Goal: Task Accomplishment & Management: Complete application form

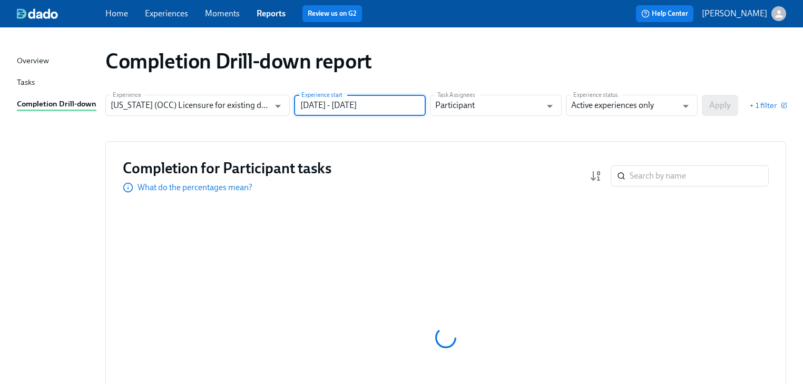
click at [421, 105] on input "[DATE] - [DATE]" at bounding box center [360, 105] width 132 height 21
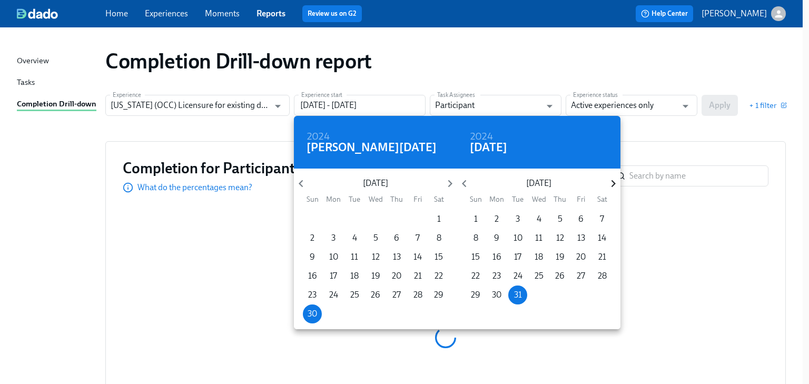
click at [611, 183] on icon "button" at bounding box center [613, 183] width 14 height 14
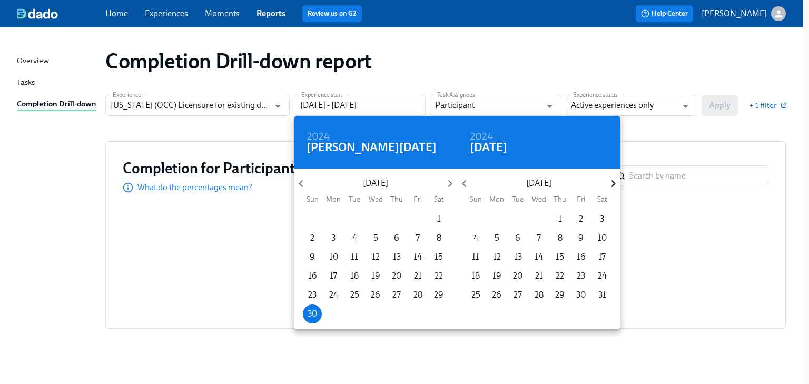
click at [610, 183] on icon "button" at bounding box center [613, 183] width 14 height 14
click at [612, 181] on icon "button" at bounding box center [613, 183] width 4 height 7
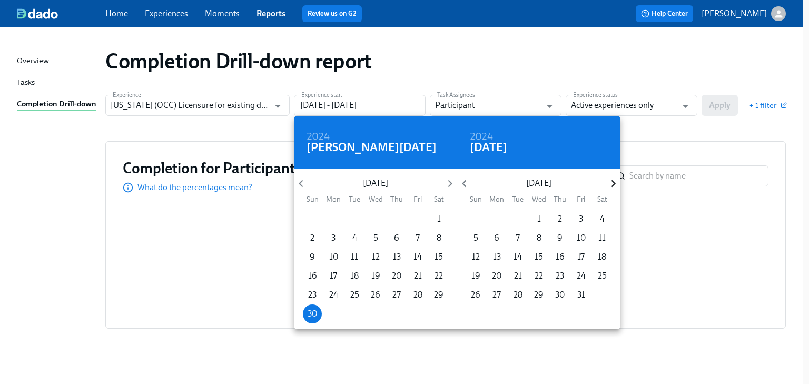
click at [612, 181] on icon "button" at bounding box center [613, 183] width 4 height 7
click at [466, 182] on icon "button" at bounding box center [464, 183] width 14 height 14
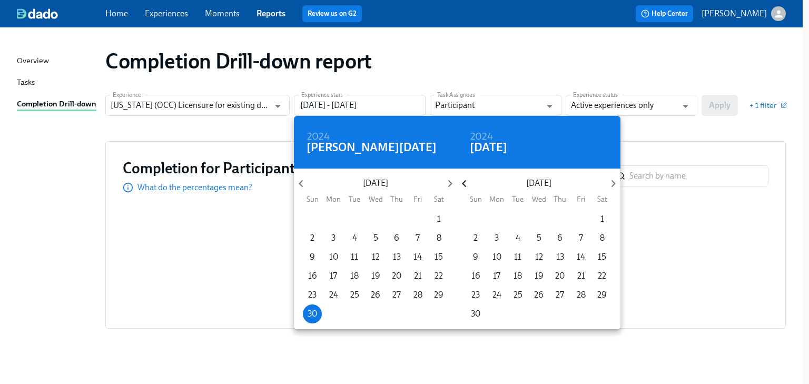
click at [466, 182] on icon "button" at bounding box center [464, 183] width 14 height 14
click at [557, 235] on p "11" at bounding box center [559, 238] width 7 height 12
type input "[DATE] - [DATE]"
click at [663, 134] on div at bounding box center [404, 192] width 809 height 384
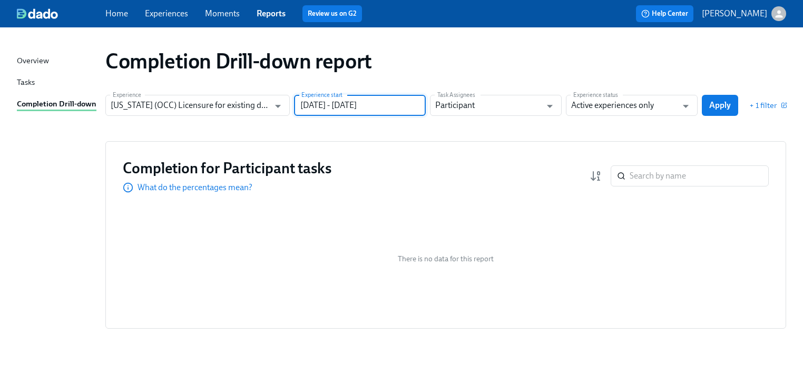
click at [718, 105] on span "Apply" at bounding box center [720, 105] width 22 height 11
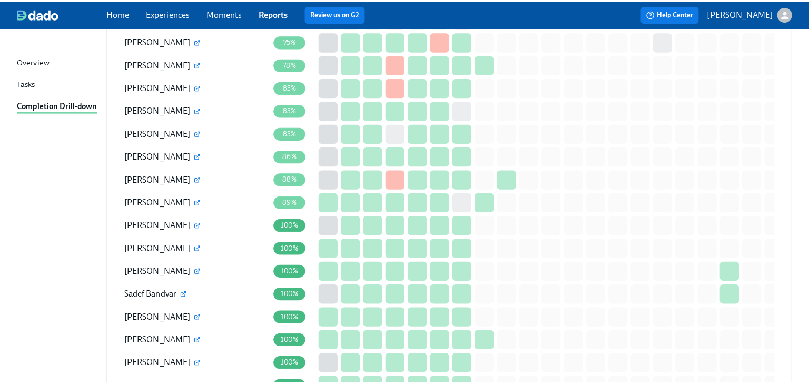
scroll to position [1054, 0]
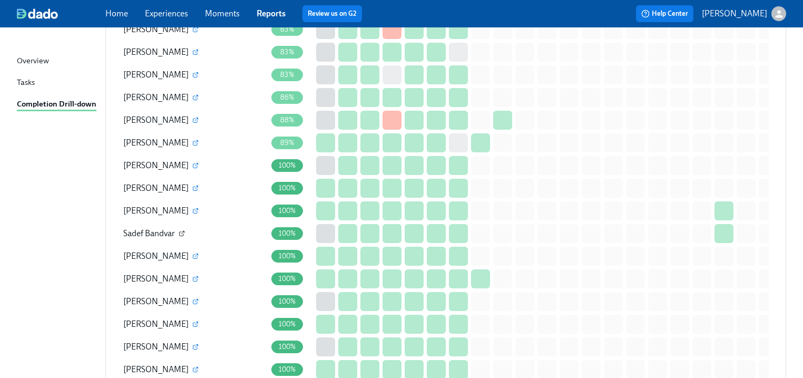
click at [181, 230] on icon "button" at bounding box center [182, 233] width 6 height 6
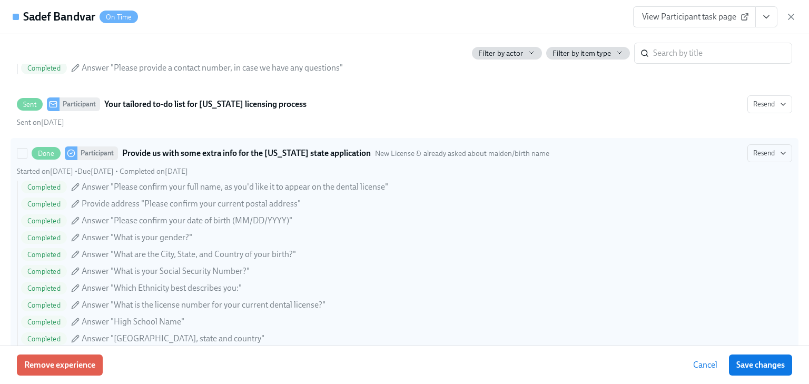
scroll to position [927, 0]
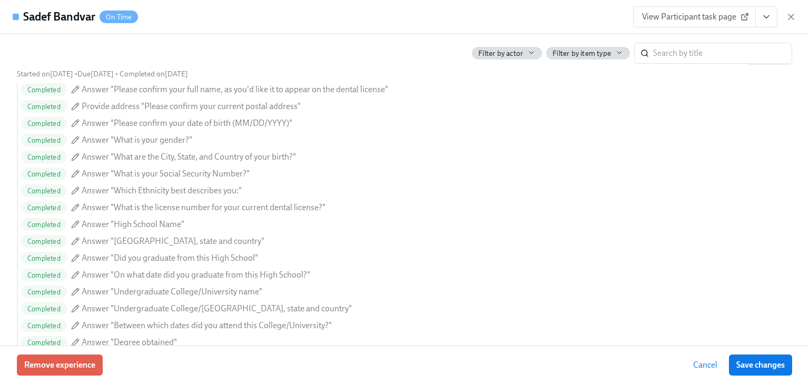
click at [676, 13] on span "View Participant task page" at bounding box center [694, 17] width 105 height 11
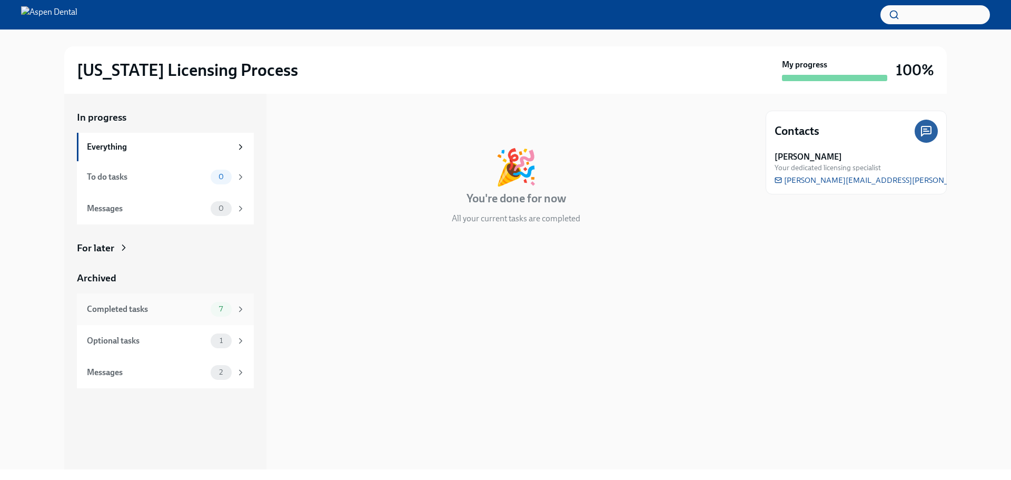
click at [147, 311] on div "Completed tasks" at bounding box center [147, 309] width 120 height 12
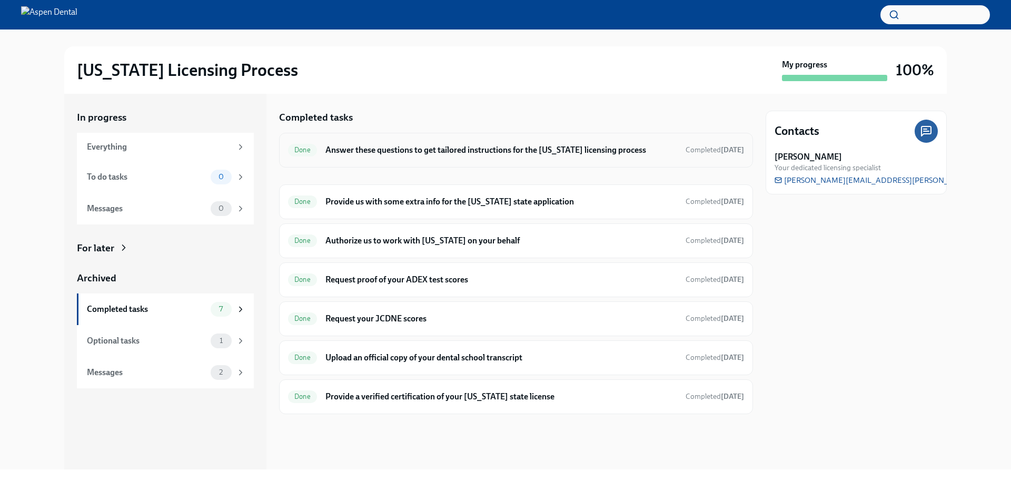
click at [429, 149] on h6 "Answer these questions to get tailored instructions for the [US_STATE] licensin…" at bounding box center [502, 150] width 352 height 12
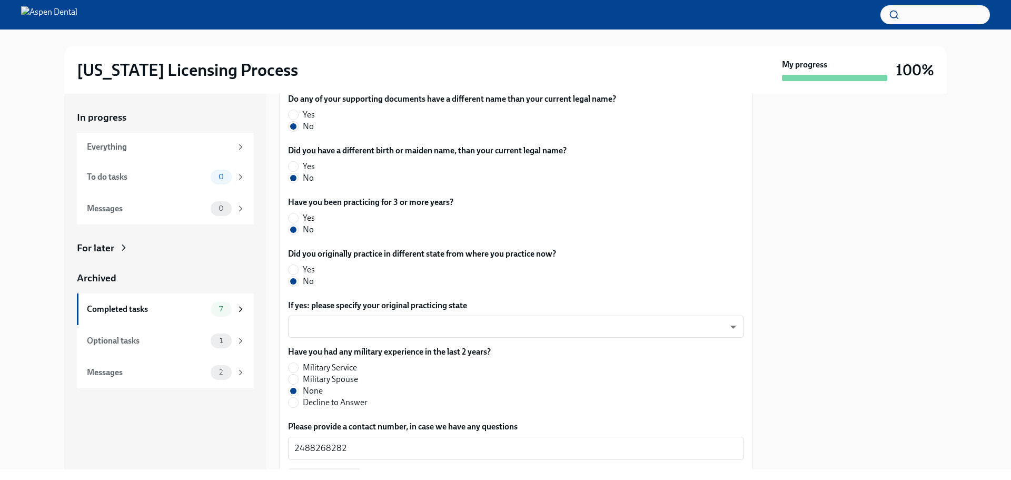
scroll to position [486, 0]
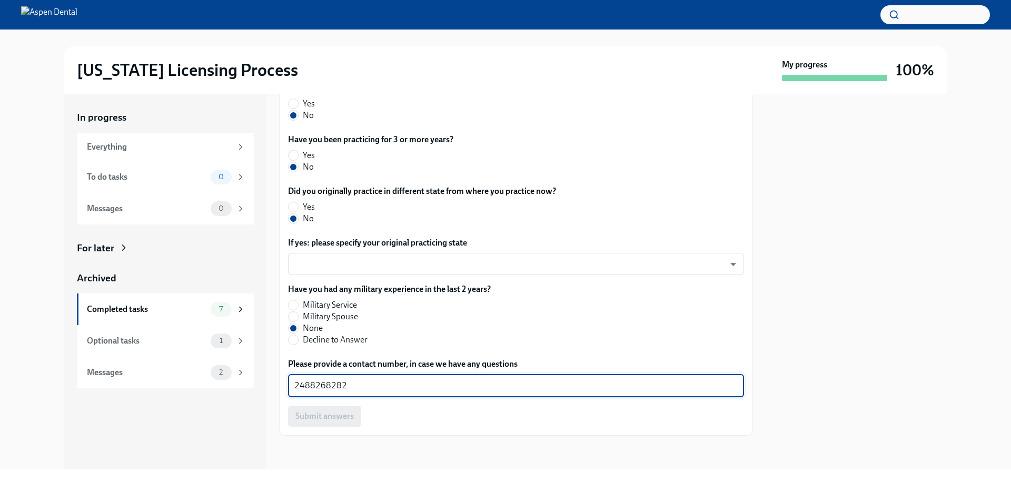
drag, startPoint x: 377, startPoint y: 385, endPoint x: 281, endPoint y: 379, distance: 96.6
click at [281, 379] on div "The requirements for training at the OCC vary depending on your situation. Plea…" at bounding box center [516, 96] width 474 height 679
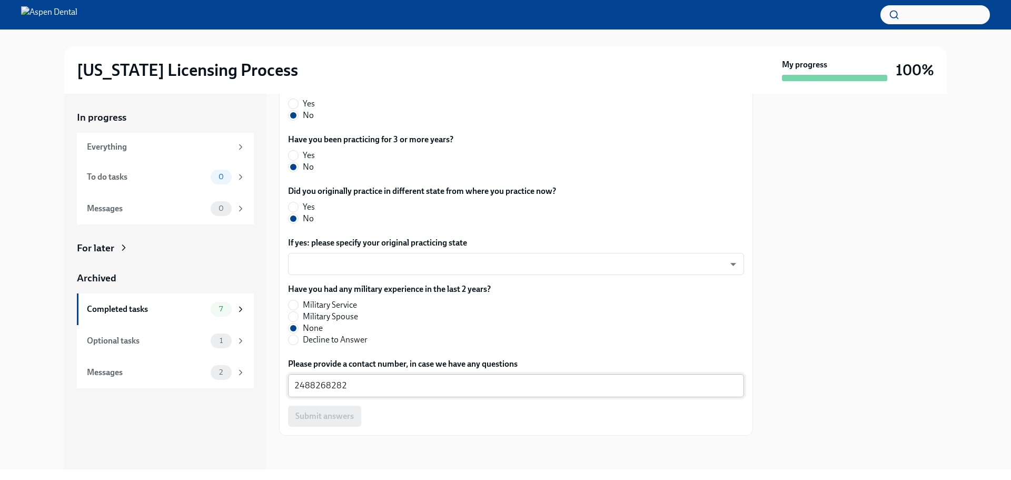
drag, startPoint x: 315, startPoint y: 379, endPoint x: 368, endPoint y: 386, distance: 53.6
click at [368, 386] on textarea "2488268282" at bounding box center [516, 385] width 444 height 13
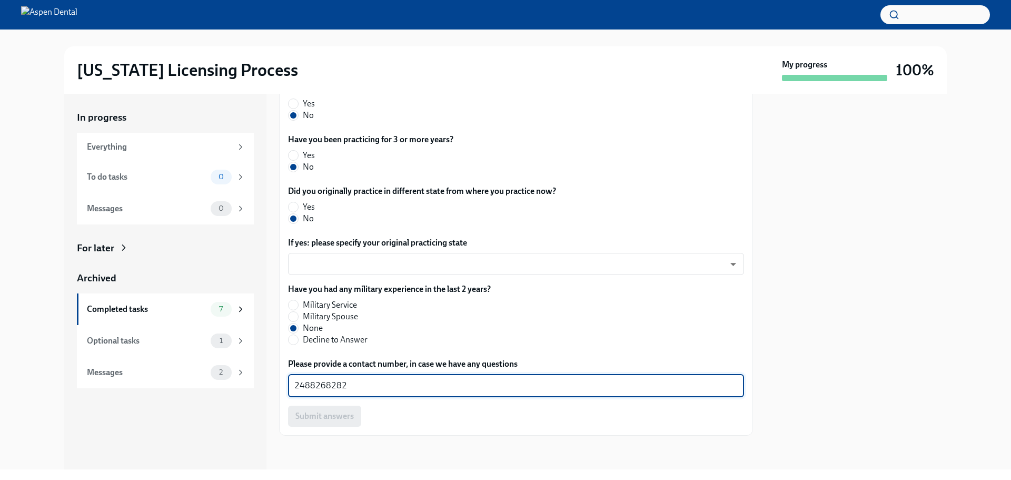
drag, startPoint x: 358, startPoint y: 384, endPoint x: 288, endPoint y: 377, distance: 70.9
click at [288, 377] on div "The requirements for training at the OCC vary depending on your situation. Plea…" at bounding box center [516, 96] width 474 height 679
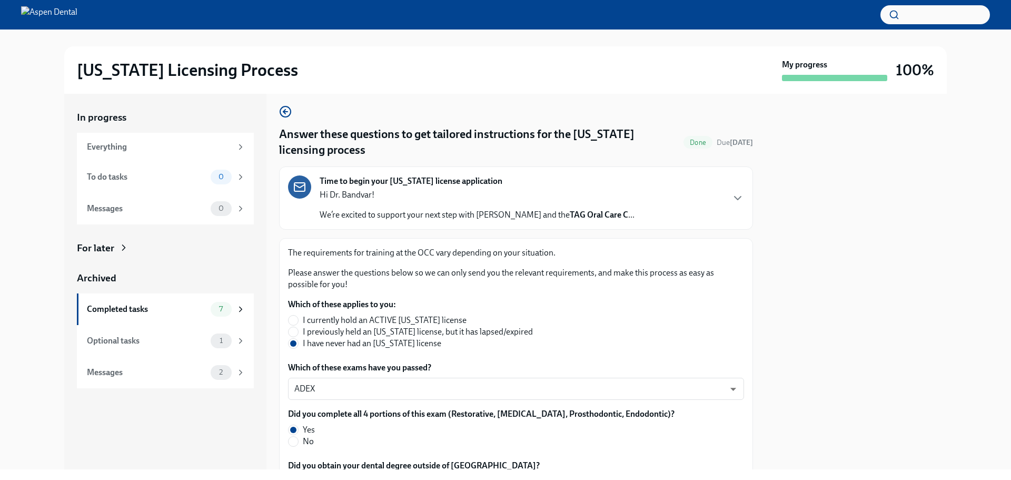
scroll to position [0, 0]
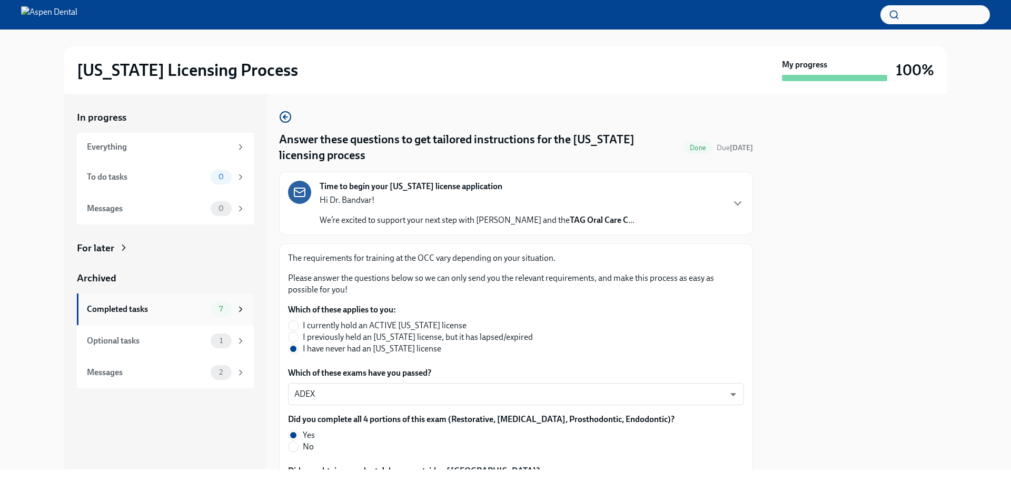
click at [139, 311] on div "Completed tasks" at bounding box center [147, 309] width 120 height 12
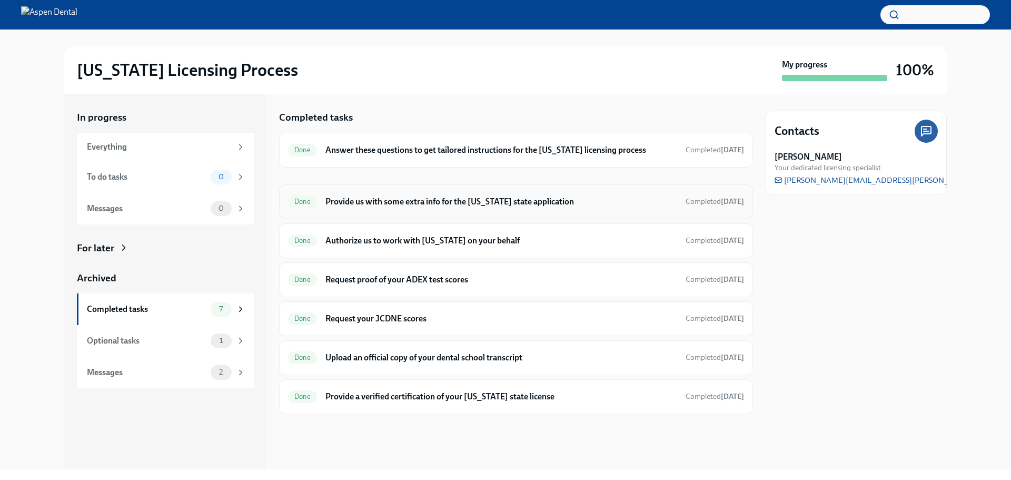
click at [352, 204] on h6 "Provide us with some extra info for the [US_STATE] state application" at bounding box center [502, 202] width 352 height 12
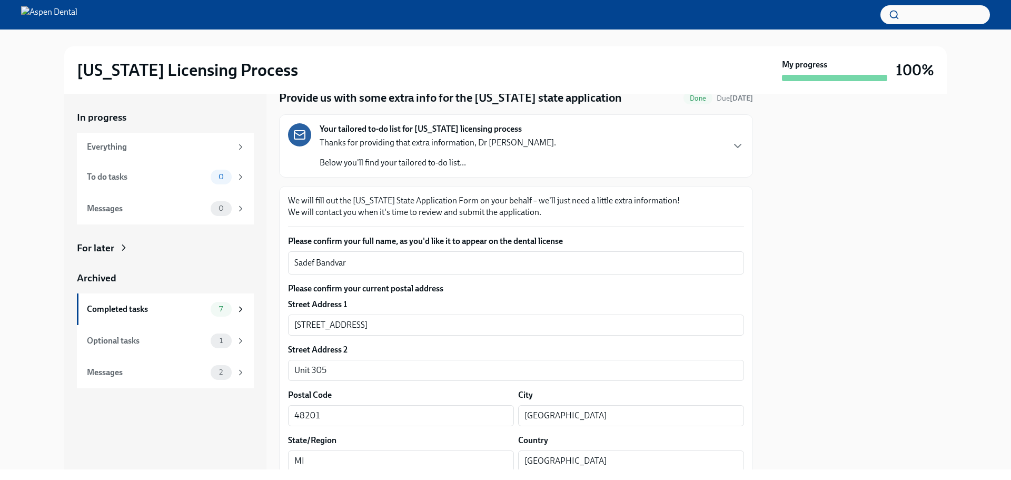
scroll to position [105, 0]
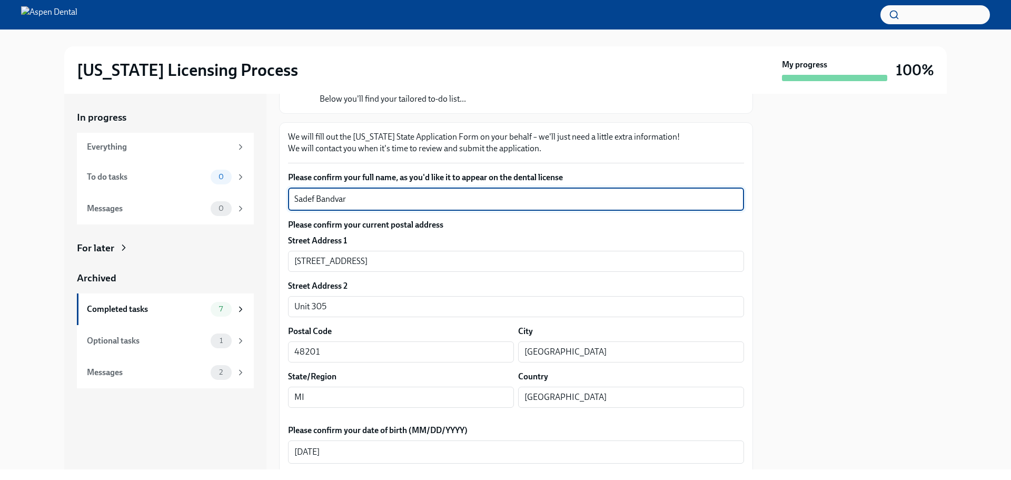
drag, startPoint x: 360, startPoint y: 198, endPoint x: 275, endPoint y: 201, distance: 84.9
click at [275, 201] on div "In progress Everything To do tasks 0 Messages 0 For later Archived Completed ta…" at bounding box center [505, 282] width 883 height 376
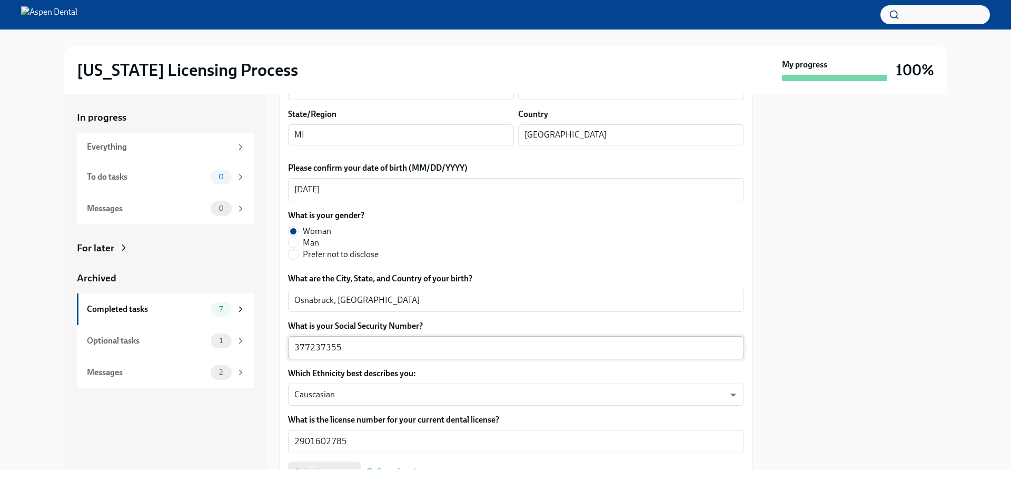
scroll to position [369, 0]
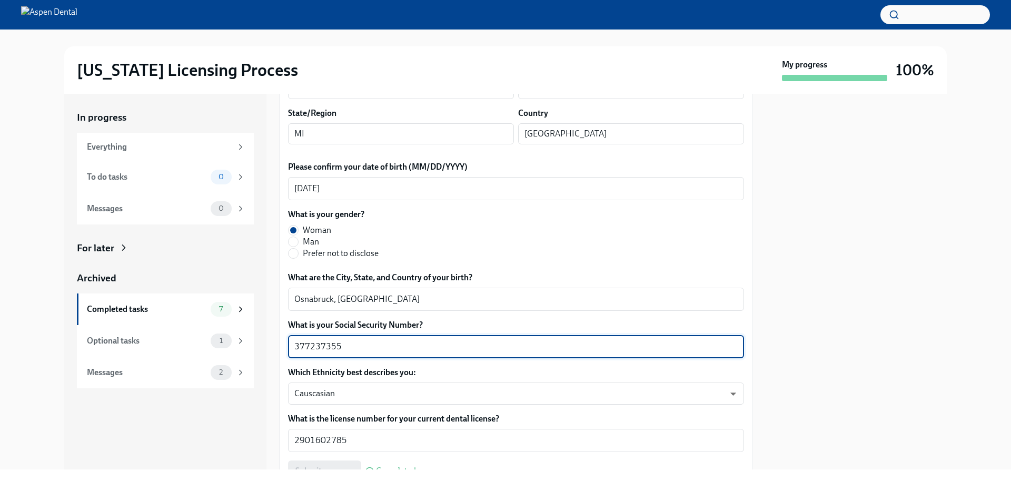
drag, startPoint x: 337, startPoint y: 342, endPoint x: 278, endPoint y: 341, distance: 59.0
click at [278, 341] on div "In progress Everything To do tasks 0 Messages 0 For later Archived Completed ta…" at bounding box center [505, 282] width 883 height 376
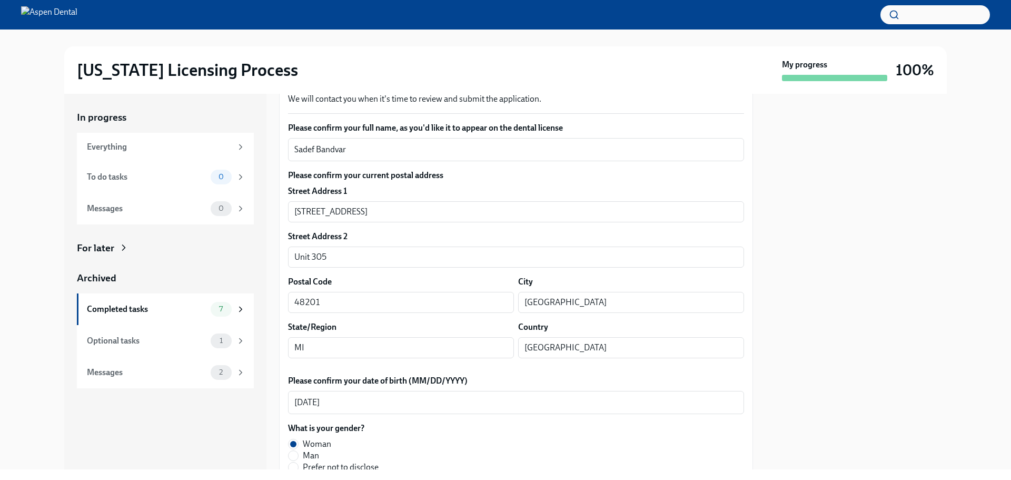
scroll to position [105, 0]
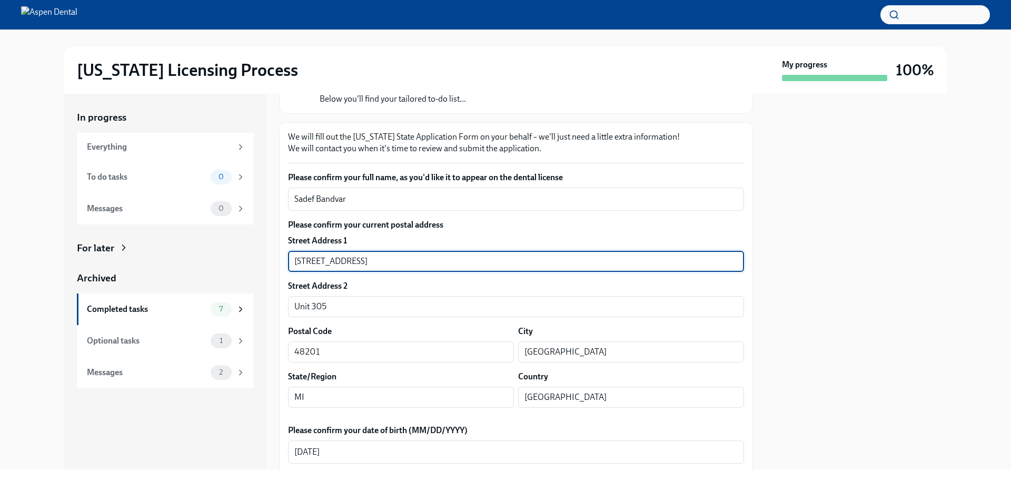
drag, startPoint x: 298, startPoint y: 258, endPoint x: 261, endPoint y: 258, distance: 36.9
click at [261, 258] on div "In progress Everything To do tasks 0 Messages 0 For later Archived Completed ta…" at bounding box center [505, 282] width 883 height 376
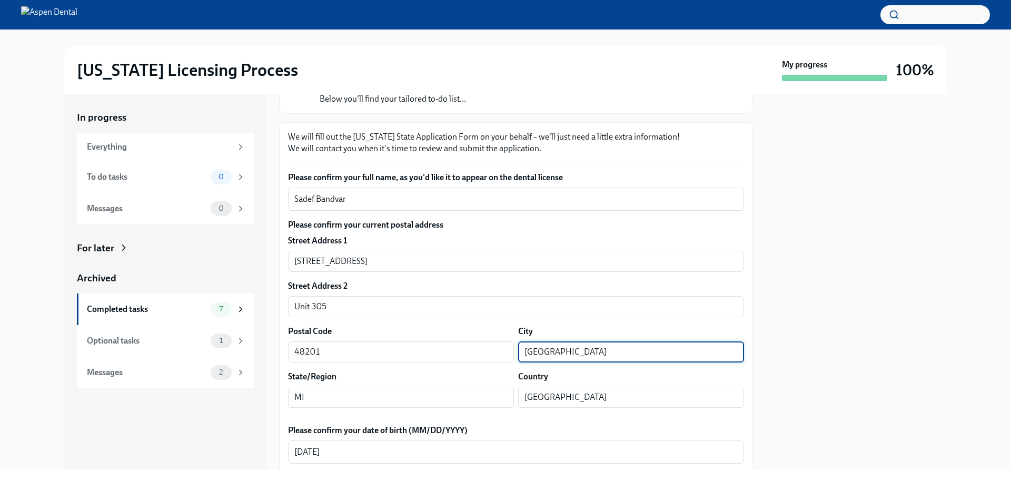
drag, startPoint x: 553, startPoint y: 349, endPoint x: 514, endPoint y: 351, distance: 39.0
click at [508, 350] on div "Postal Code 48201 ​ City Detroit ​" at bounding box center [516, 344] width 456 height 37
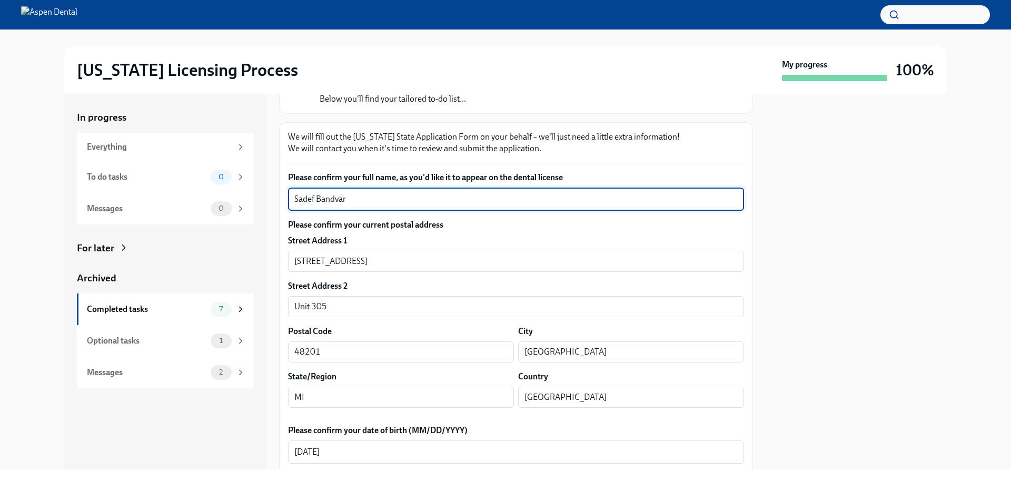
drag, startPoint x: 360, startPoint y: 199, endPoint x: 278, endPoint y: 203, distance: 82.3
click at [278, 203] on div "In progress Everything To do tasks 0 Messages 0 For later Archived Completed ta…" at bounding box center [505, 282] width 883 height 376
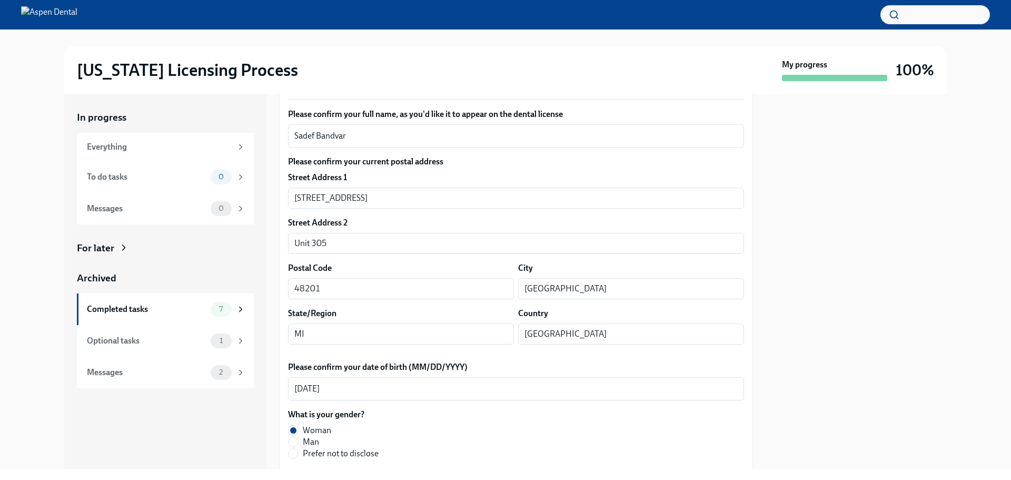
scroll to position [316, 0]
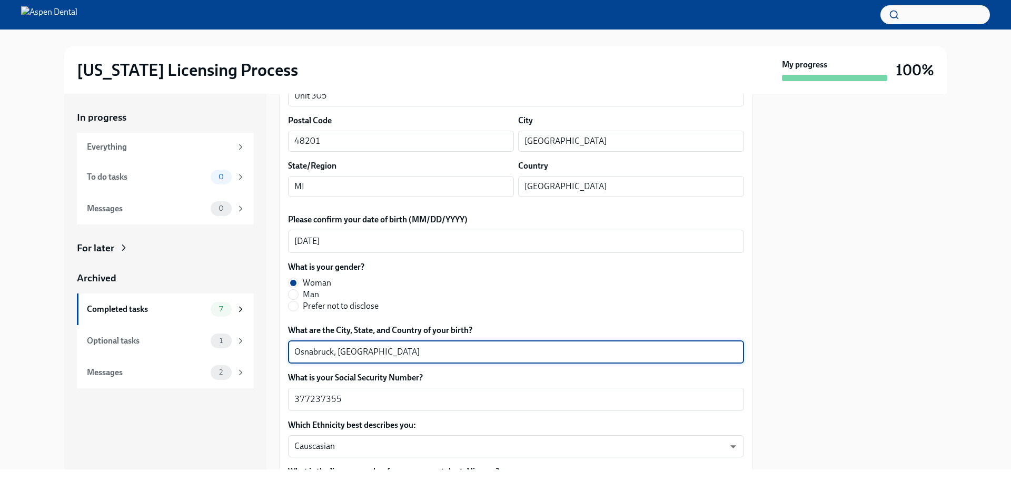
drag, startPoint x: 333, startPoint y: 350, endPoint x: 290, endPoint y: 348, distance: 43.8
click at [290, 348] on div "Osnabruck, germany x ​" at bounding box center [516, 351] width 456 height 23
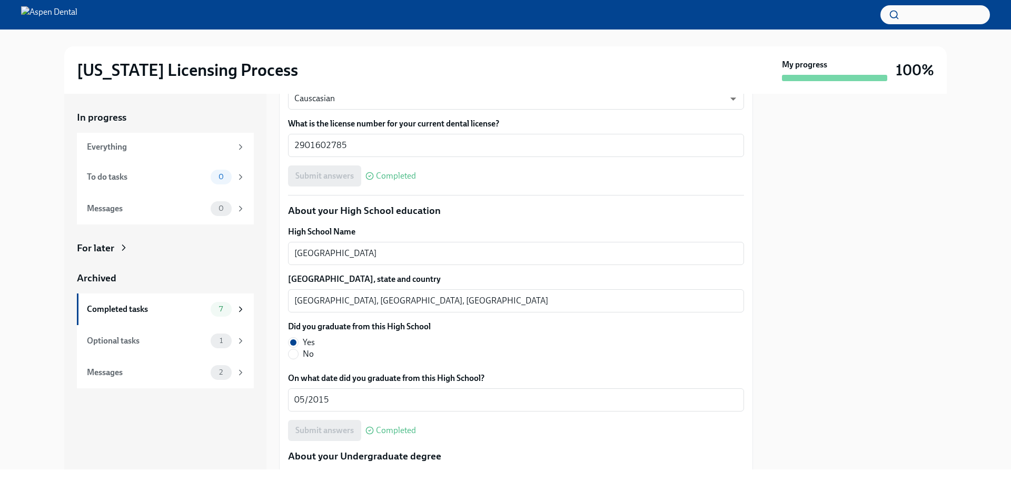
scroll to position [685, 0]
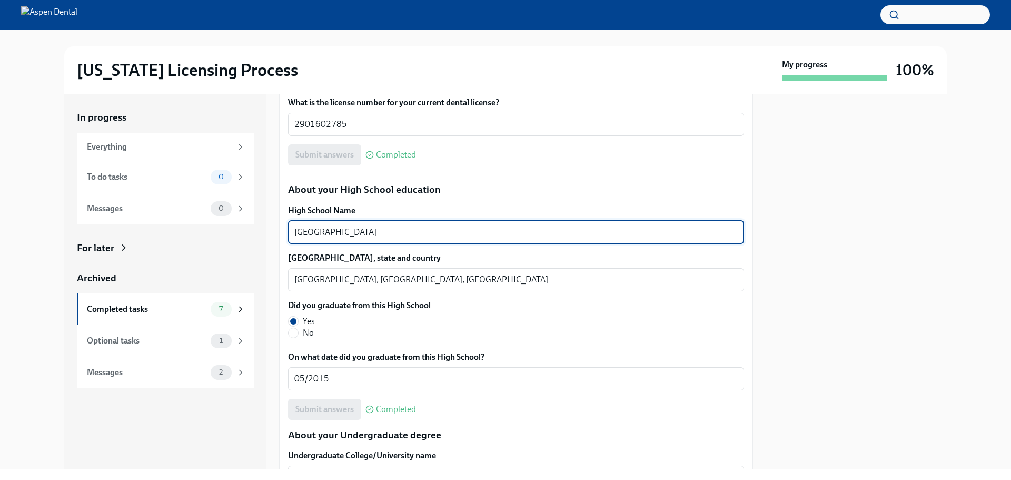
drag, startPoint x: 413, startPoint y: 231, endPoint x: 260, endPoint y: 231, distance: 152.8
click at [260, 231] on div "In progress Everything To do tasks 0 Messages 0 For later Archived Completed ta…" at bounding box center [505, 282] width 883 height 376
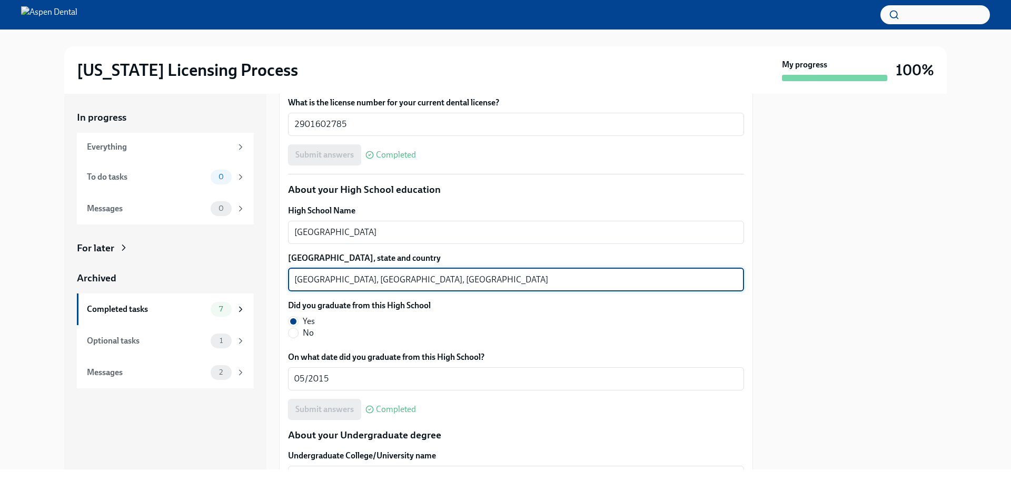
drag, startPoint x: 345, startPoint y: 280, endPoint x: 275, endPoint y: 280, distance: 69.5
click at [275, 280] on div "In progress Everything To do tasks 0 Messages 0 For later Archived Completed ta…" at bounding box center [505, 282] width 883 height 376
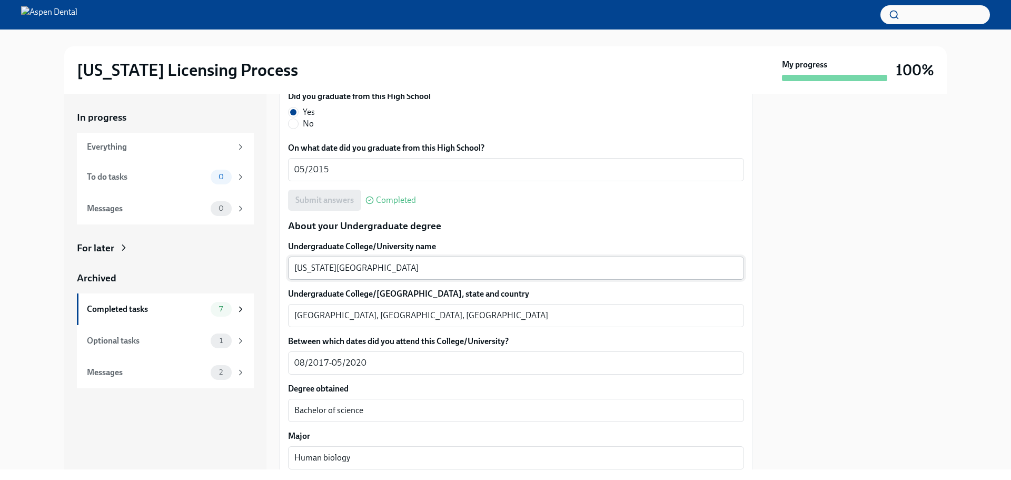
scroll to position [896, 0]
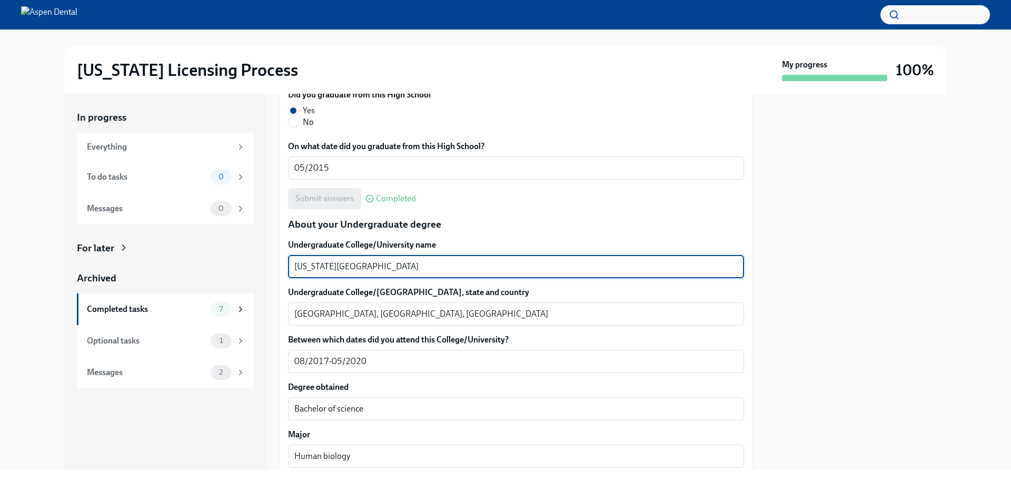
drag, startPoint x: 407, startPoint y: 266, endPoint x: 285, endPoint y: 271, distance: 122.3
click at [285, 271] on div "We will fill out the Illinois State Application Form on your behalf – we'll jus…" at bounding box center [516, 466] width 474 height 2268
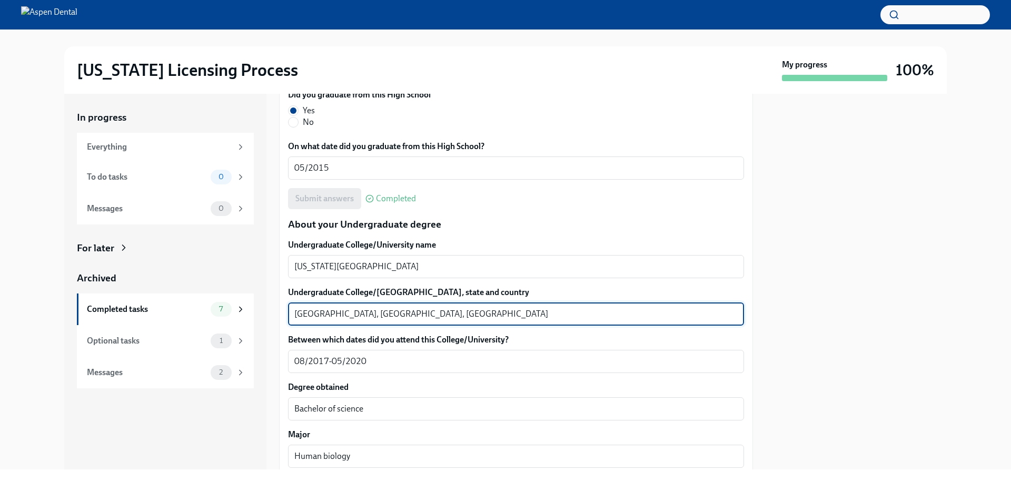
drag, startPoint x: 338, startPoint y: 312, endPoint x: 291, endPoint y: 314, distance: 47.4
click at [291, 314] on div "East lansing, MI, United states x ​" at bounding box center [516, 313] width 456 height 23
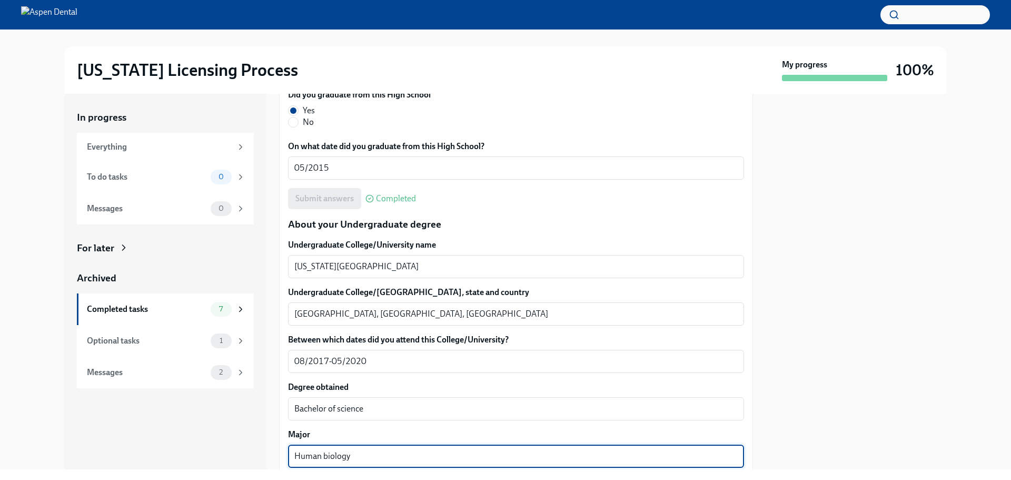
drag, startPoint x: 354, startPoint y: 455, endPoint x: 281, endPoint y: 458, distance: 72.8
click at [281, 458] on div "We will fill out the Illinois State Application Form on your behalf – we'll jus…" at bounding box center [516, 466] width 474 height 2268
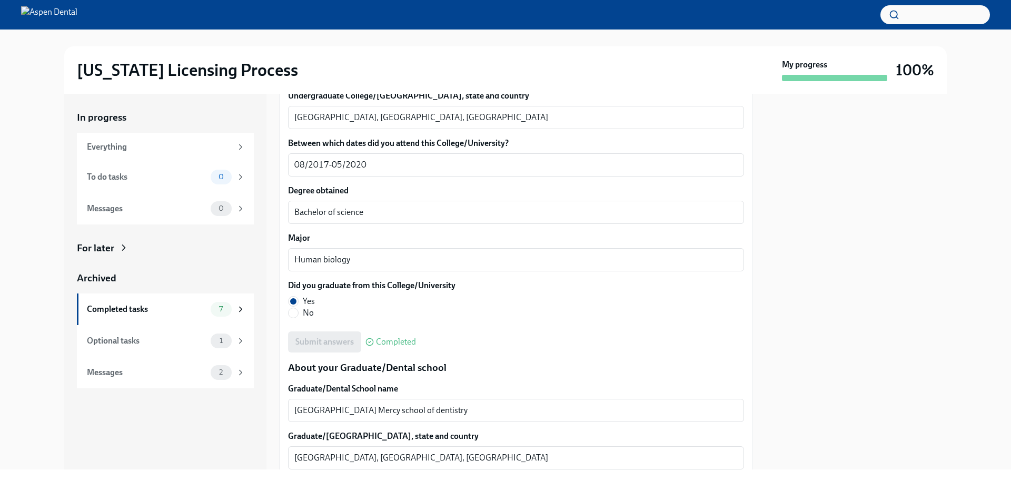
scroll to position [1159, 0]
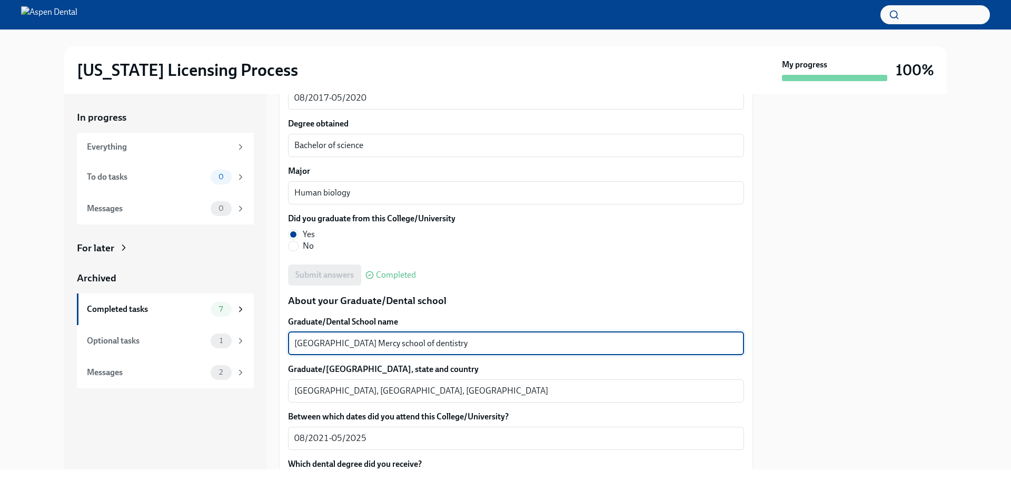
drag, startPoint x: 472, startPoint y: 340, endPoint x: 262, endPoint y: 328, distance: 209.5
click at [262, 328] on div "In progress Everything To do tasks 0 Messages 0 For later Archived Completed ta…" at bounding box center [505, 282] width 883 height 376
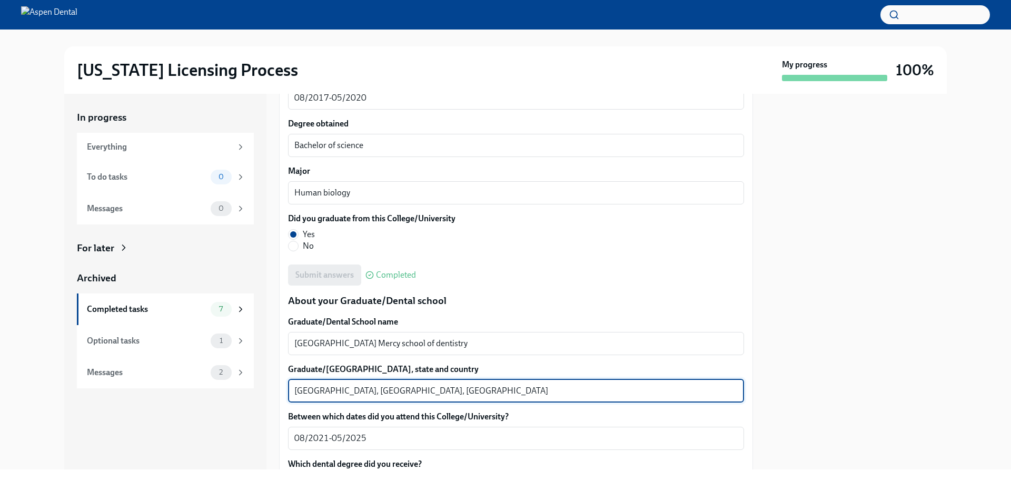
drag, startPoint x: 319, startPoint y: 389, endPoint x: 289, endPoint y: 390, distance: 30.0
click at [289, 390] on div "Detroit, MI, United States x ​" at bounding box center [516, 390] width 456 height 23
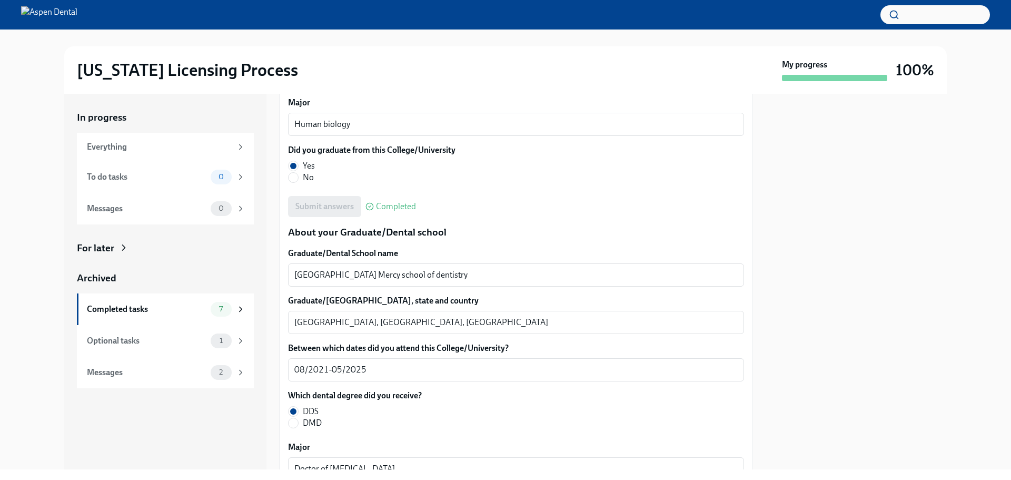
scroll to position [1106, 0]
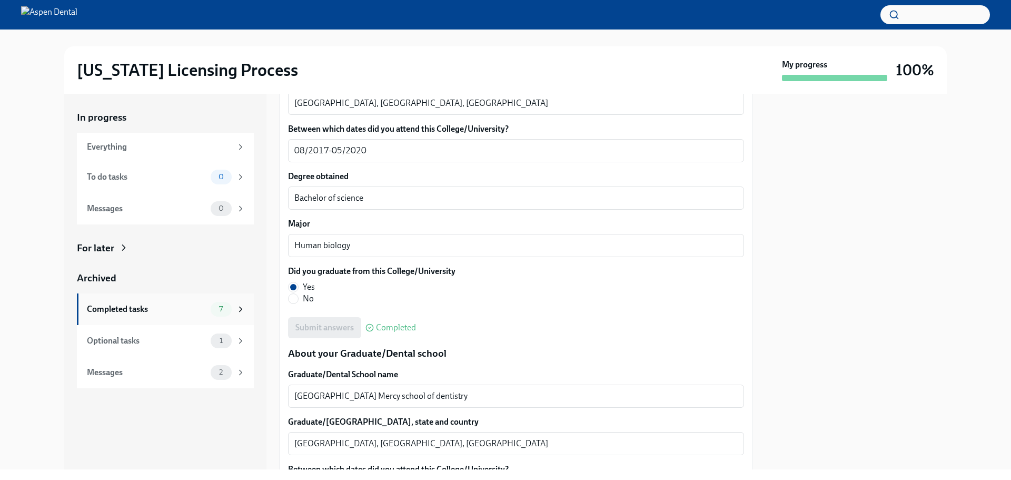
click at [135, 304] on div "Completed tasks" at bounding box center [147, 309] width 120 height 12
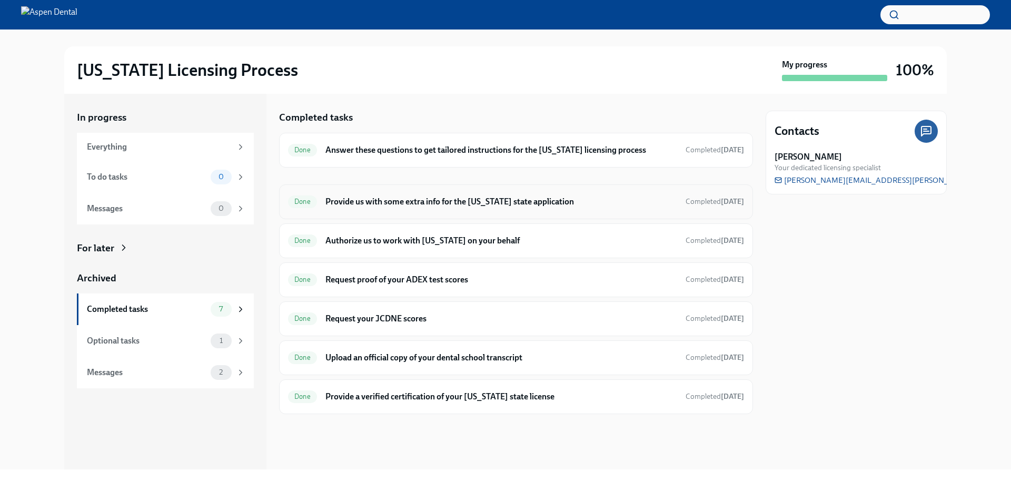
click at [419, 207] on h6 "Provide us with some extra info for the [US_STATE] state application" at bounding box center [502, 202] width 352 height 12
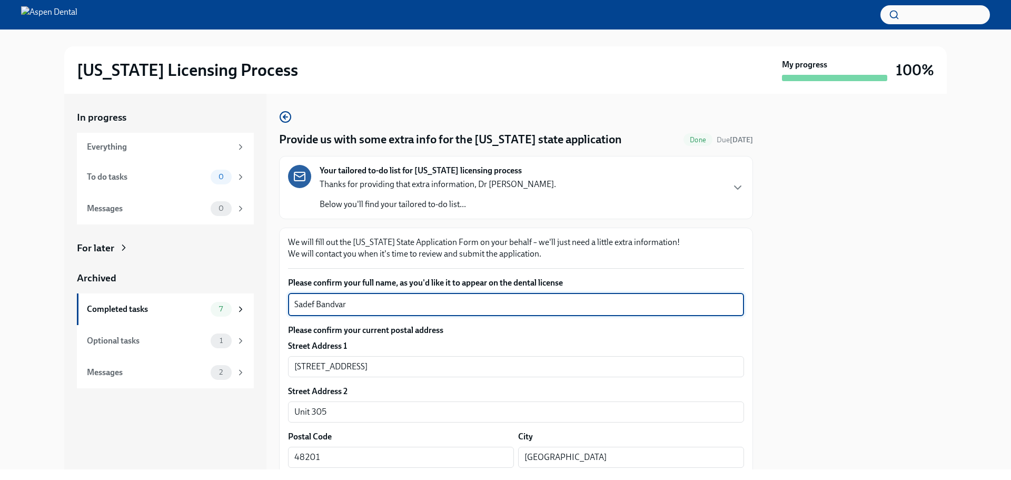
drag, startPoint x: 342, startPoint y: 307, endPoint x: 261, endPoint y: 310, distance: 81.7
click at [261, 310] on div "In progress Everything To do tasks 0 Messages 0 For later Archived Completed ta…" at bounding box center [505, 282] width 883 height 376
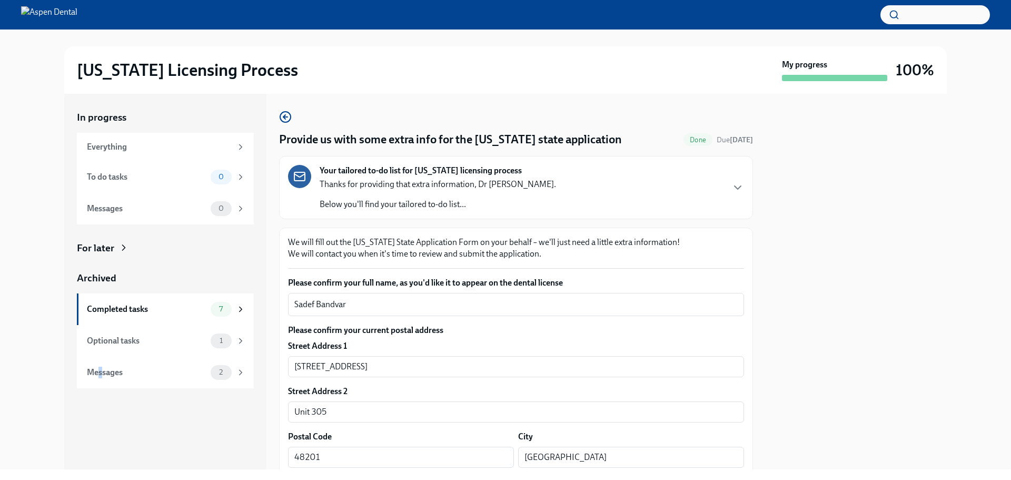
drag, startPoint x: 102, startPoint y: 457, endPoint x: 138, endPoint y: 451, distance: 35.8
click at [103, 457] on div "In progress Everything To do tasks 0 Messages 0 For later Archived Completed ta…" at bounding box center [165, 282] width 202 height 376
